Goal: Task Accomplishment & Management: Manage account settings

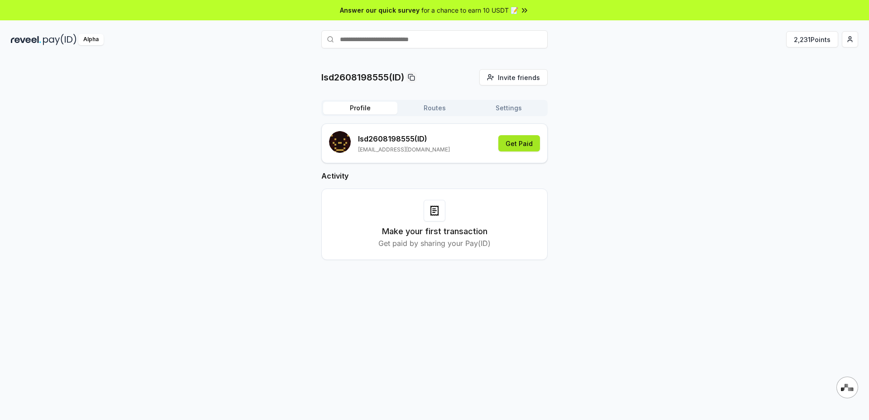
click at [522, 144] on button "Get Paid" at bounding box center [519, 143] width 42 height 16
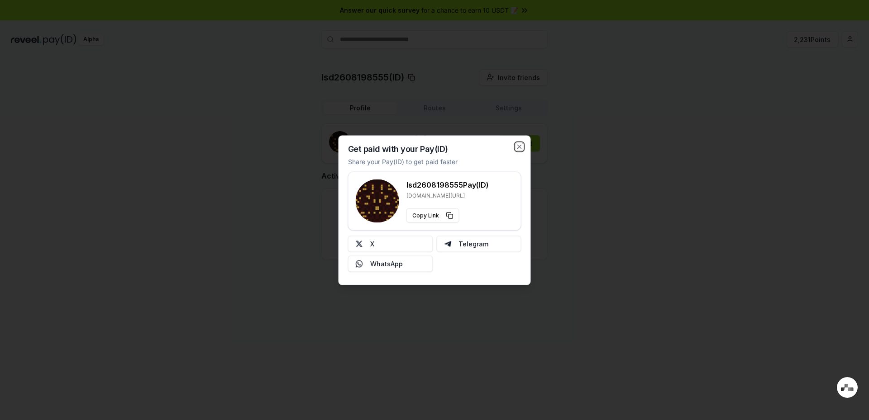
click at [522, 144] on icon "button" at bounding box center [519, 146] width 7 height 7
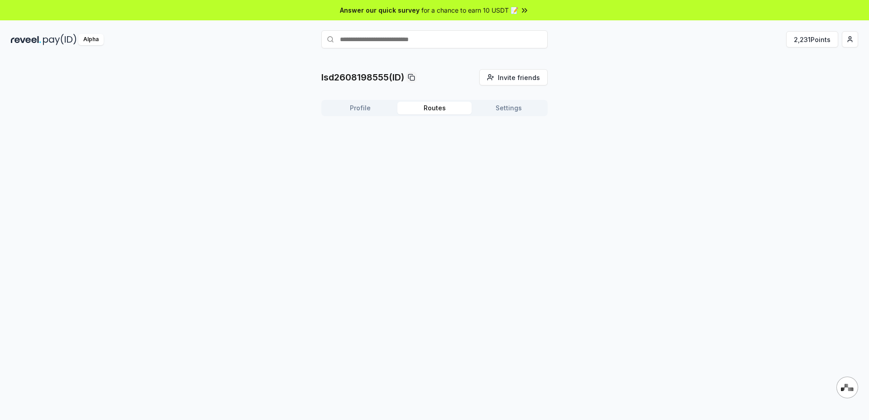
click at [447, 106] on button "Routes" at bounding box center [434, 108] width 74 height 13
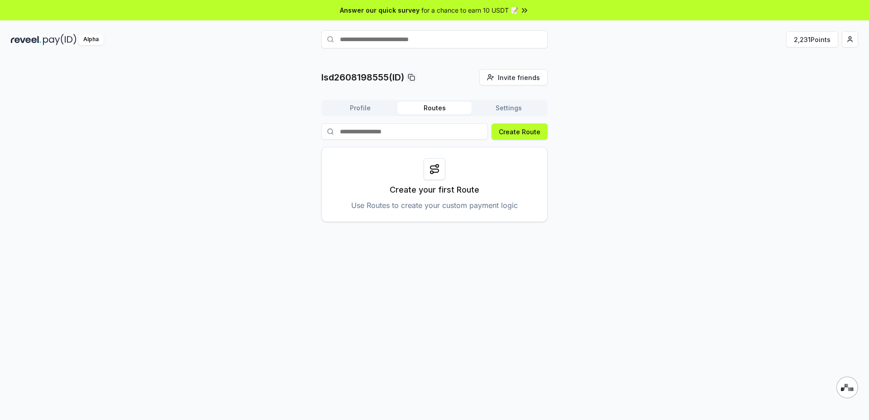
click at [433, 169] on icon at bounding box center [434, 169] width 8 height 6
click at [462, 199] on div "Create your first Route Use Routes to create your custom payment logic" at bounding box center [434, 184] width 226 height 75
click at [526, 133] on button "Create Route" at bounding box center [519, 132] width 56 height 16
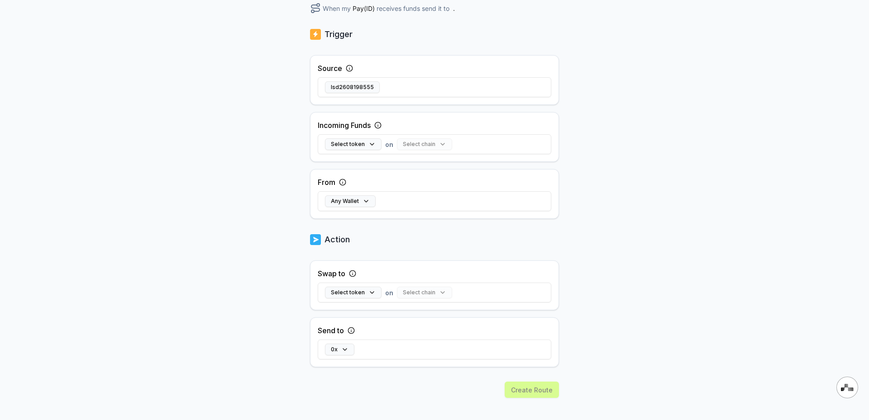
scroll to position [163, 0]
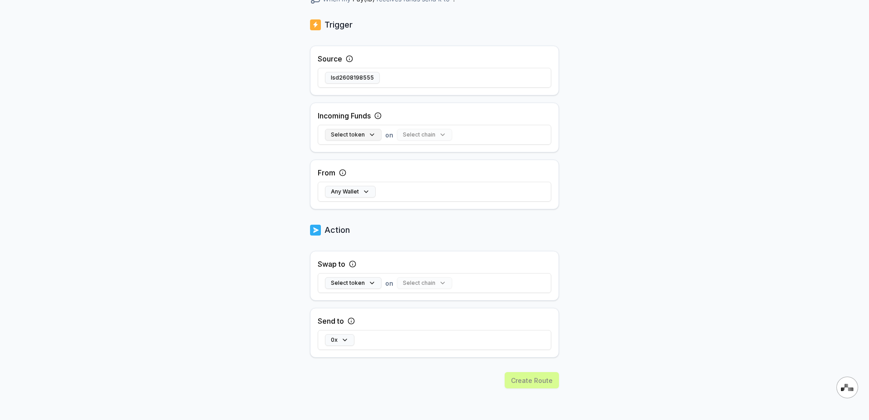
click at [375, 133] on button "Select token" at bounding box center [353, 135] width 57 height 12
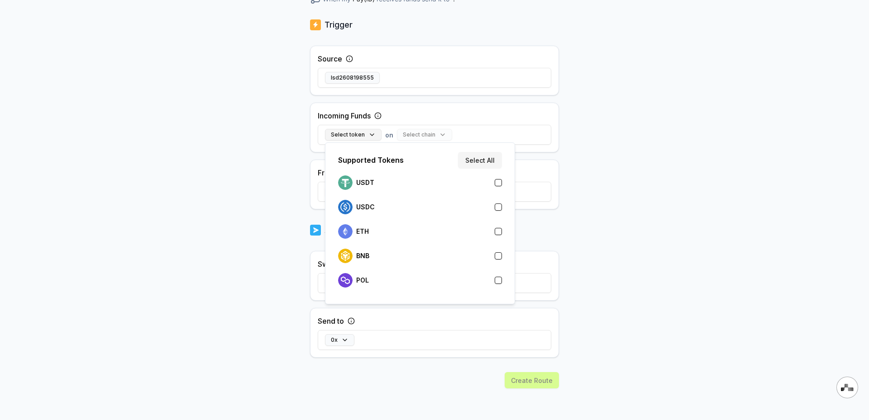
click at [375, 133] on button "Select token" at bounding box center [353, 135] width 57 height 12
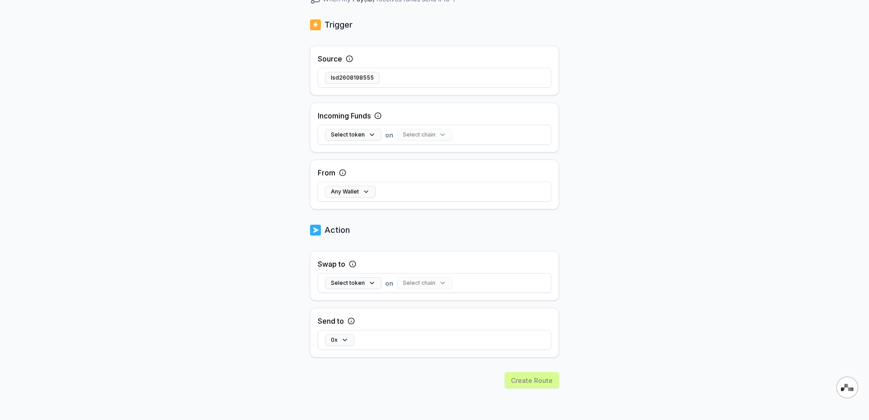
scroll to position [0, 0]
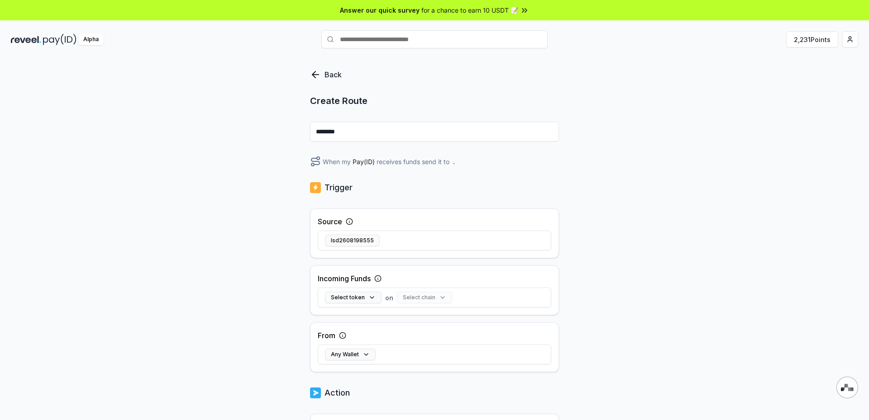
click at [317, 75] on icon at bounding box center [315, 75] width 6 height 0
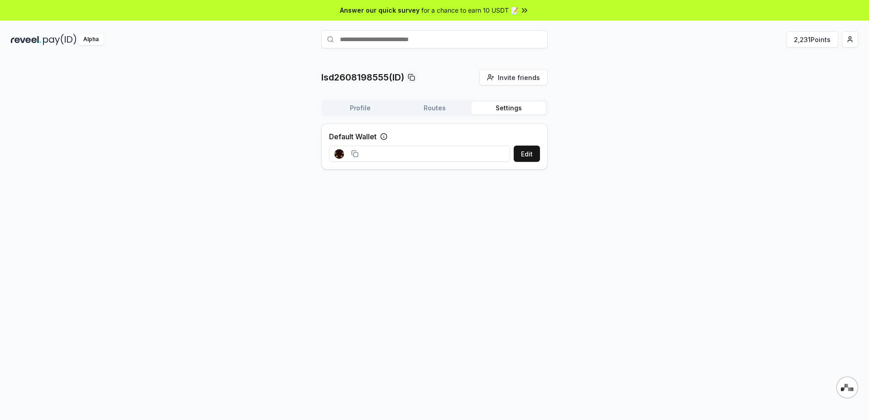
click at [509, 103] on button "Settings" at bounding box center [508, 108] width 74 height 13
click at [384, 133] on button at bounding box center [383, 136] width 7 height 11
click at [386, 136] on icon at bounding box center [383, 136] width 7 height 7
click at [357, 154] on rect at bounding box center [355, 154] width 4 height 4
click at [358, 154] on icon at bounding box center [354, 153] width 7 height 7
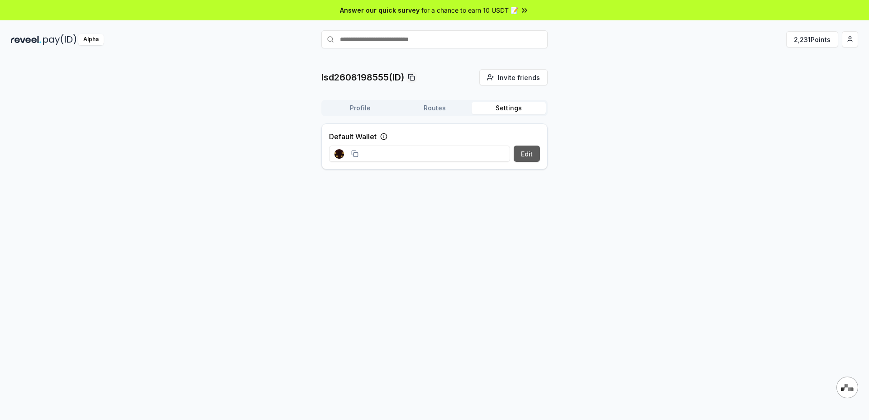
click at [533, 157] on button "Edit" at bounding box center [527, 154] width 26 height 16
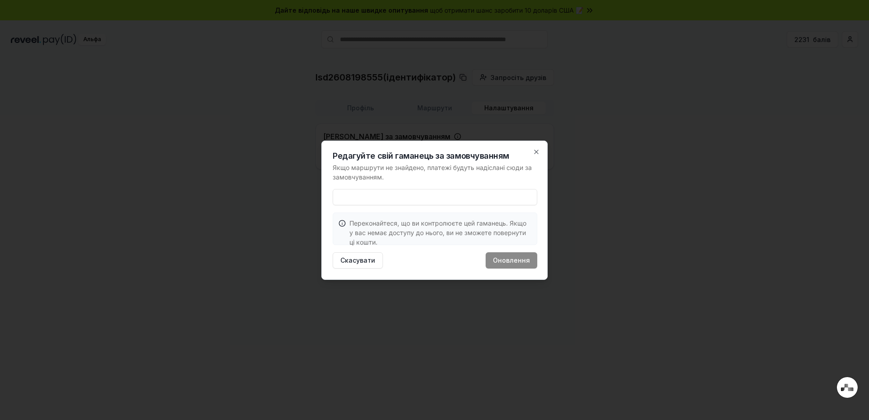
click at [446, 219] on p "Переконайтеся, що ви контролюєте цей гаманець. Якщо у вас немає доступу до ньог…" at bounding box center [440, 233] width 182 height 29
click at [539, 152] on icon "button" at bounding box center [536, 151] width 7 height 7
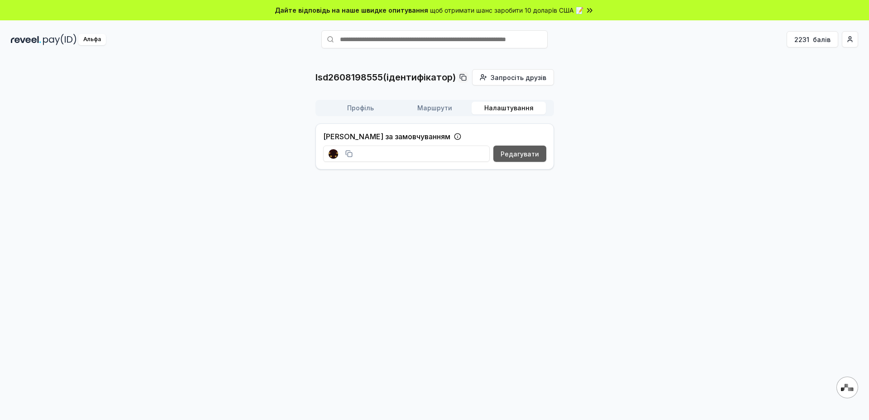
click at [525, 154] on font "Редагувати" at bounding box center [519, 154] width 38 height 8
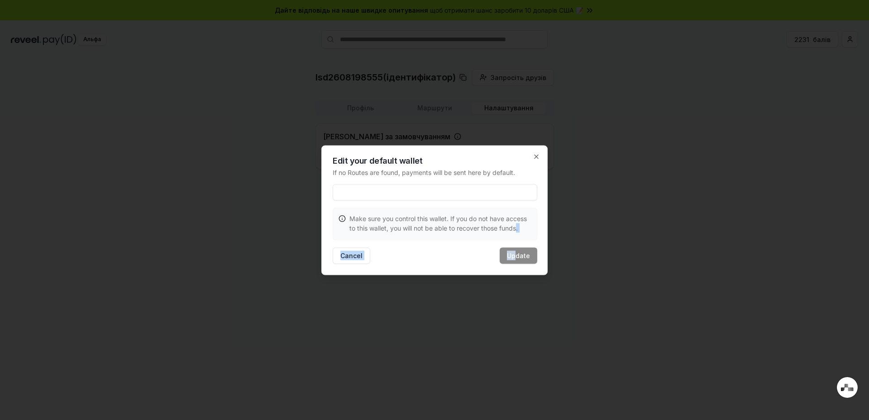
click at [516, 249] on div "Edit your default wallet If no Routes are found, payments will be sent here by …" at bounding box center [434, 210] width 226 height 130
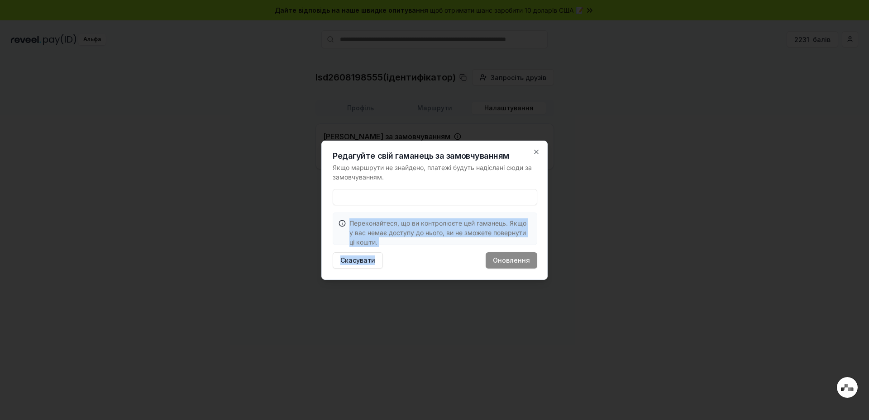
click at [517, 259] on div "Скасувати Оновлення" at bounding box center [435, 260] width 205 height 16
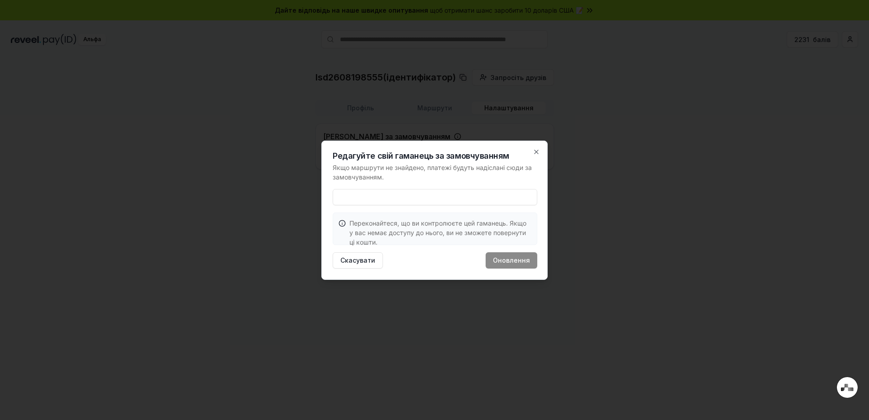
click at [455, 200] on input at bounding box center [435, 197] width 205 height 16
click at [538, 151] on icon "button" at bounding box center [536, 151] width 7 height 7
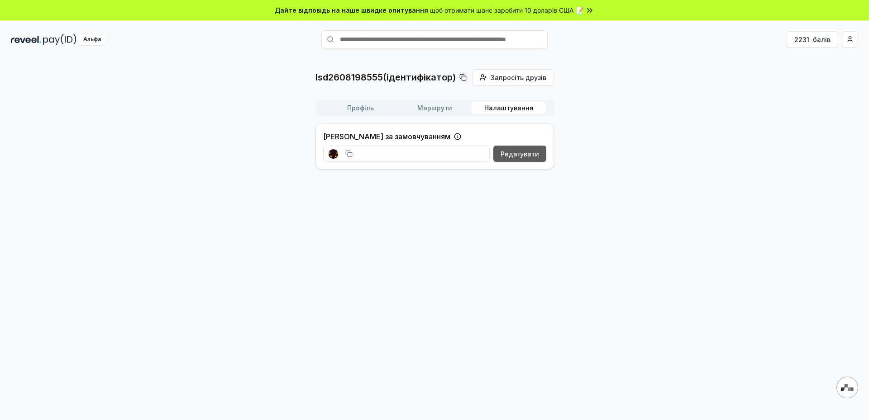
click at [518, 154] on font "Редагувати" at bounding box center [519, 154] width 38 height 8
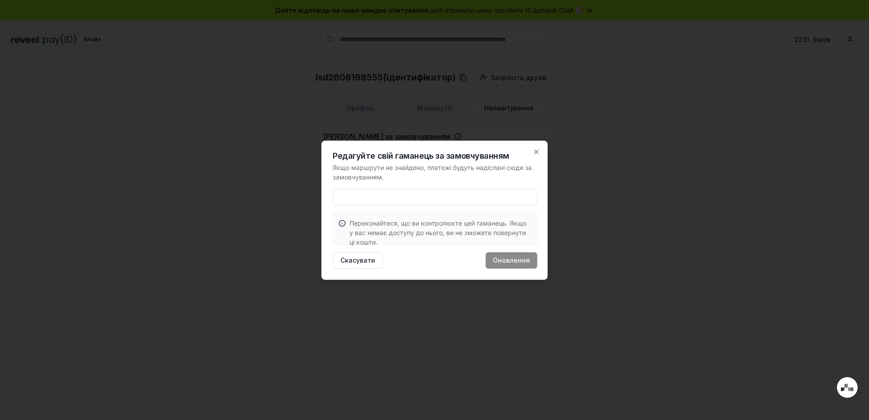
click at [430, 192] on input at bounding box center [435, 197] width 205 height 16
click at [537, 150] on icon "button" at bounding box center [536, 151] width 7 height 7
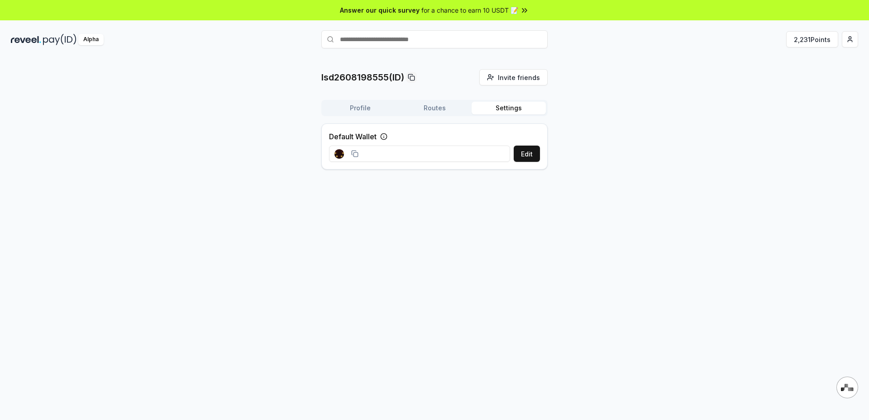
click at [439, 109] on button "Routes" at bounding box center [434, 108] width 74 height 13
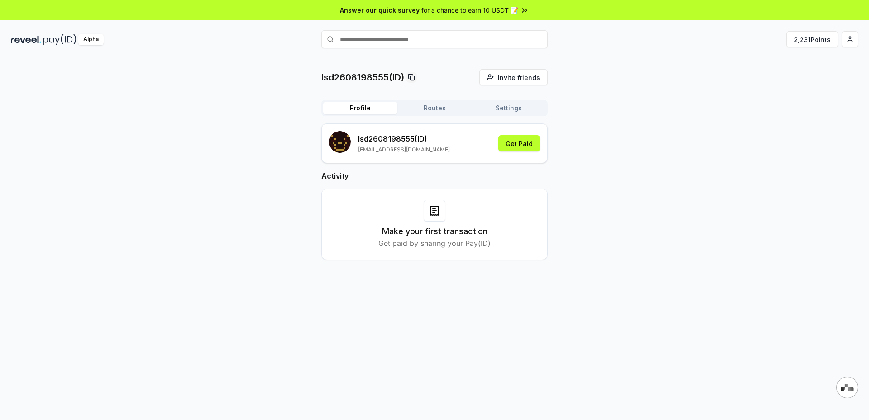
click at [372, 109] on button "Profile" at bounding box center [360, 108] width 74 height 13
click at [519, 111] on button "Settings" at bounding box center [508, 108] width 74 height 13
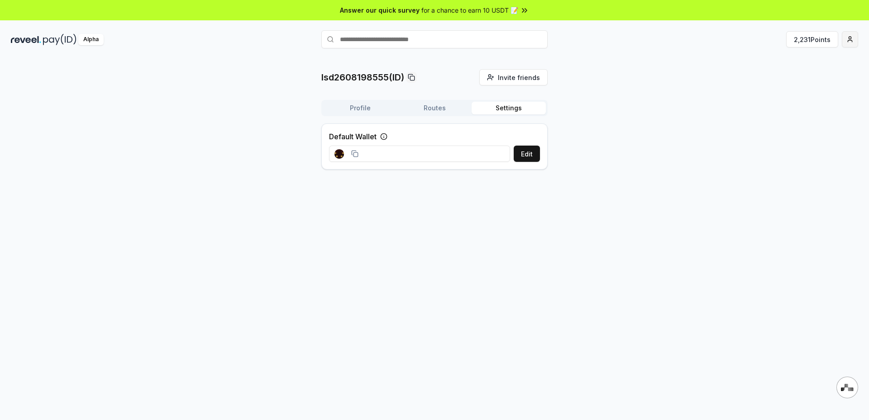
click at [849, 40] on html "Answer our quick survey for a chance to earn 10 USDT 📝 Alpha 2,231 Points lsd26…" at bounding box center [434, 210] width 869 height 420
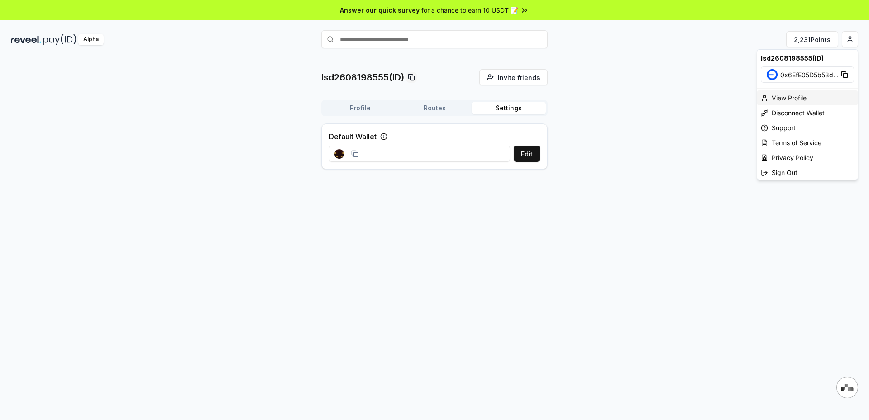
click at [807, 97] on div "View Profile" at bounding box center [807, 97] width 100 height 15
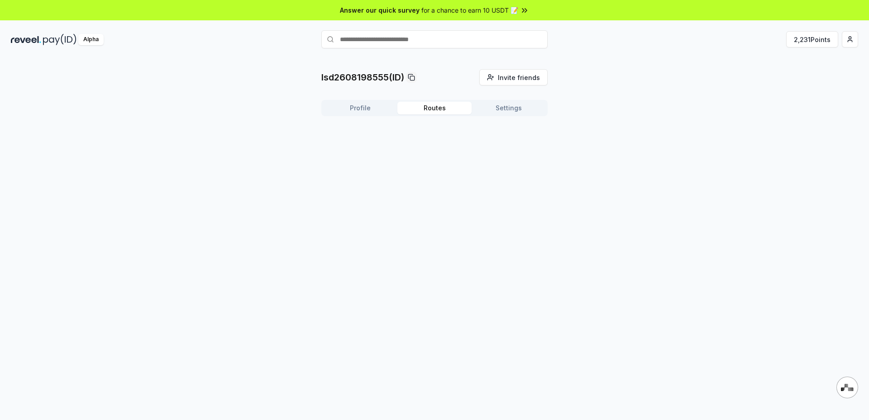
click at [434, 109] on button "Routes" at bounding box center [434, 108] width 74 height 13
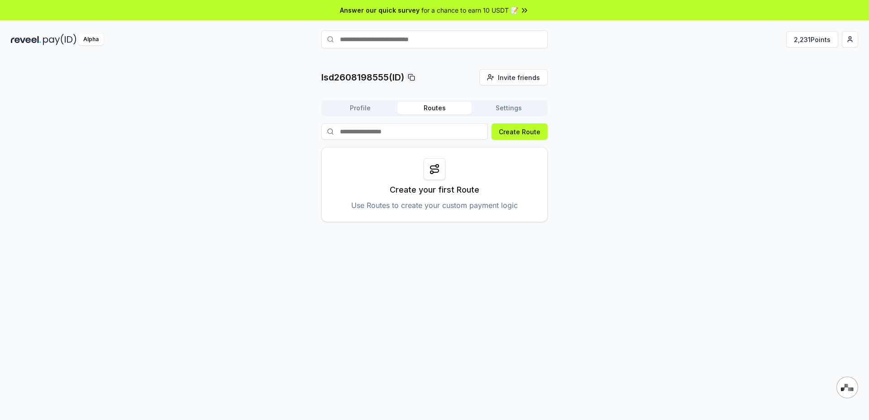
click at [509, 107] on button "Settings" at bounding box center [508, 108] width 74 height 13
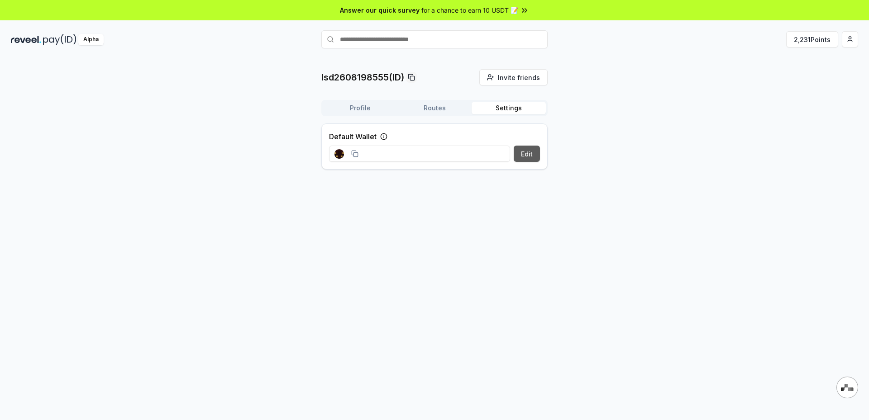
click at [518, 149] on button "Edit" at bounding box center [527, 154] width 26 height 16
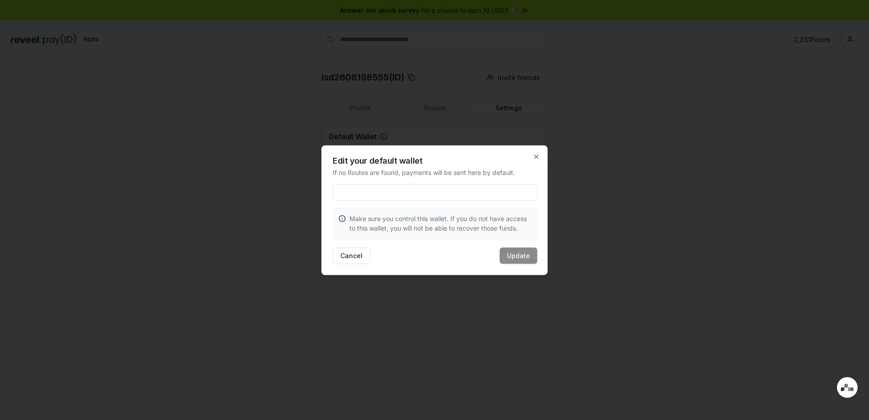
paste input "**********"
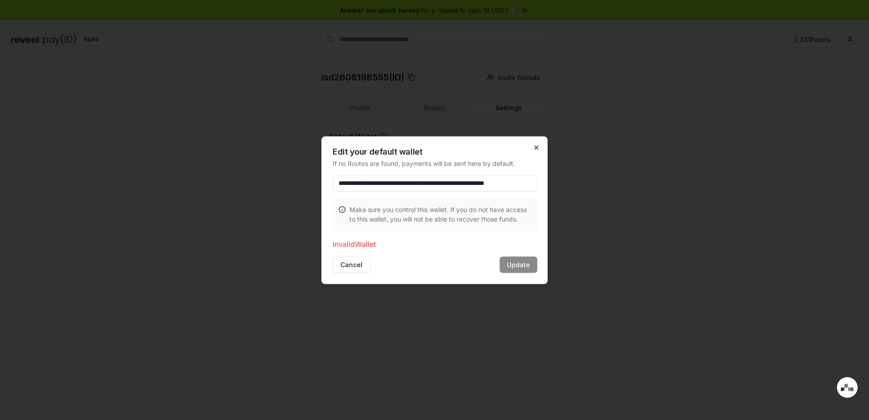
type input "**********"
click at [535, 148] on icon "button" at bounding box center [536, 147] width 7 height 7
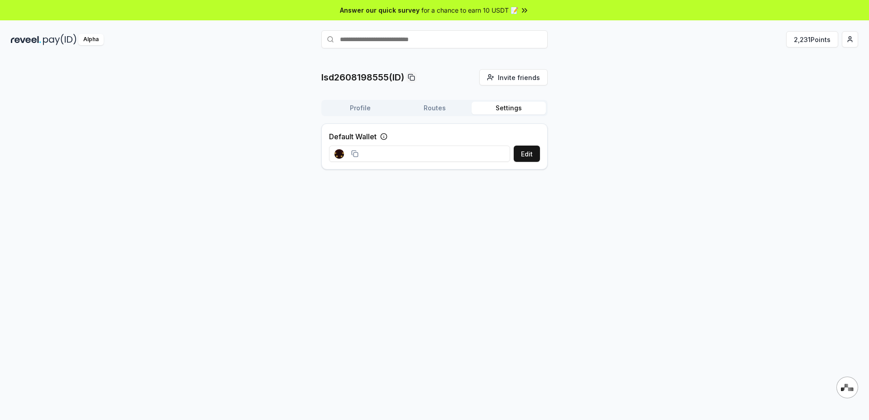
click at [48, 34] on img at bounding box center [59, 39] width 33 height 11
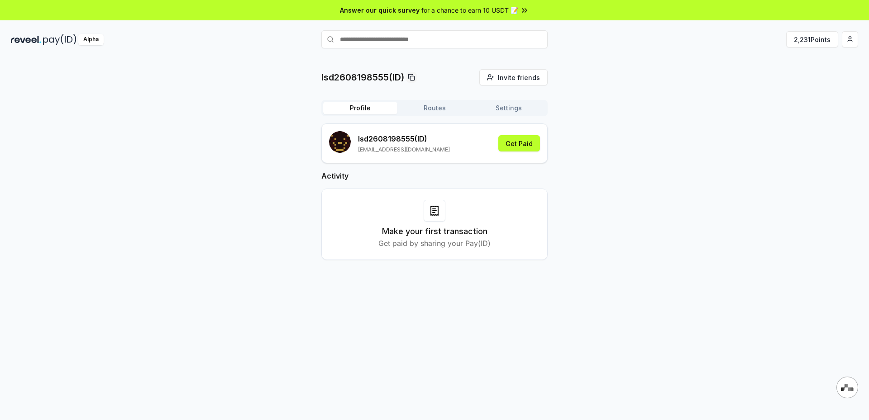
click at [410, 215] on div "Make your first transaction Get paid by sharing your Pay(ID)" at bounding box center [435, 224] width 204 height 49
click at [814, 42] on button "2,231 Points" at bounding box center [812, 39] width 52 height 16
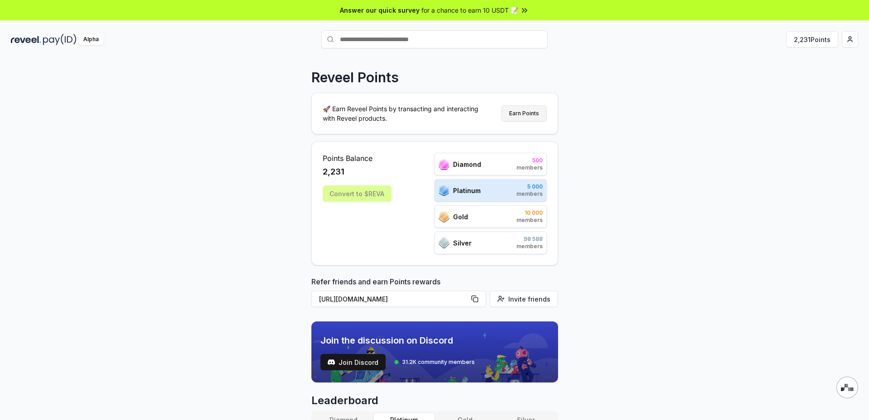
click at [528, 118] on button "Earn Points" at bounding box center [523, 113] width 45 height 16
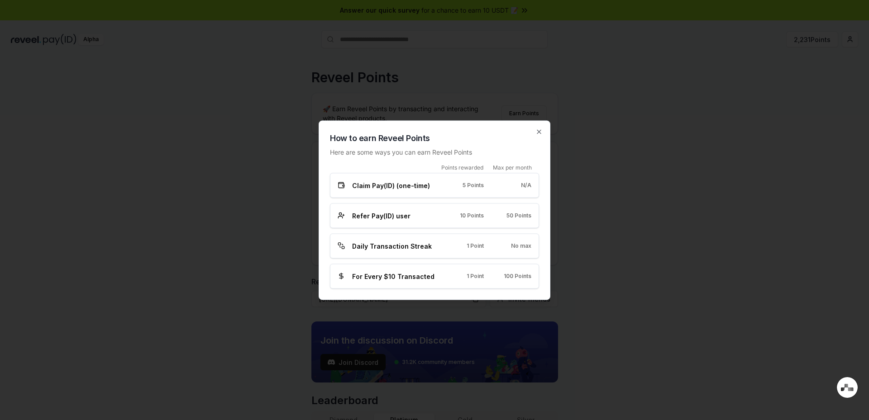
click at [390, 221] on div "Refer Pay(ID) user 10 Points 50 Points" at bounding box center [434, 215] width 209 height 25
click at [417, 243] on span "Daily Transaction Streak" at bounding box center [392, 246] width 80 height 10
click at [419, 277] on span "For Every $10 Transacted" at bounding box center [393, 276] width 82 height 10
click at [419, 280] on span "For Every $10 Transacted" at bounding box center [393, 276] width 82 height 10
click at [541, 129] on icon "button" at bounding box center [538, 131] width 7 height 7
